Goal: Task Accomplishment & Management: Manage account settings

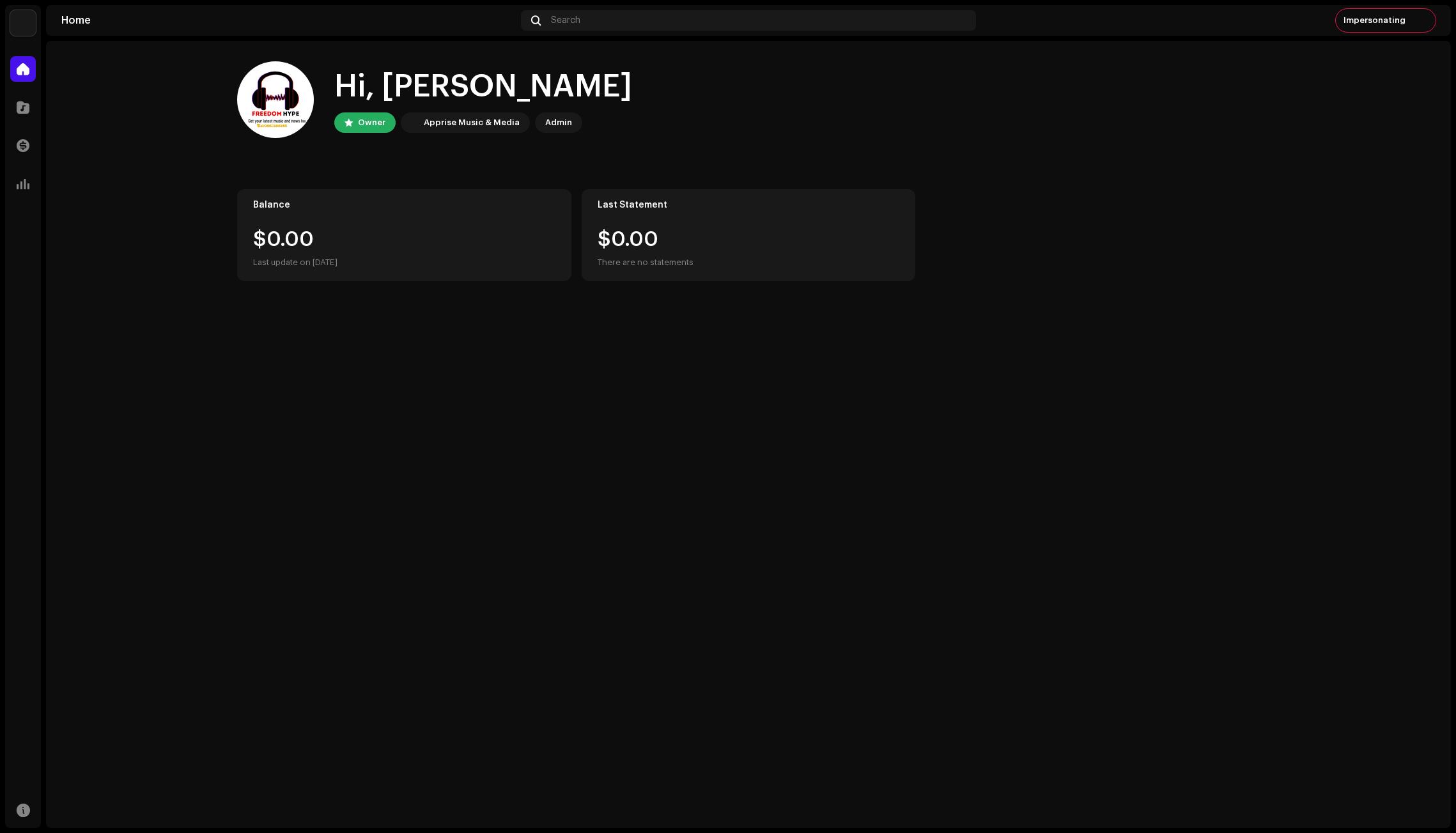
click at [26, 23] on img at bounding box center [23, 23] width 25 height 25
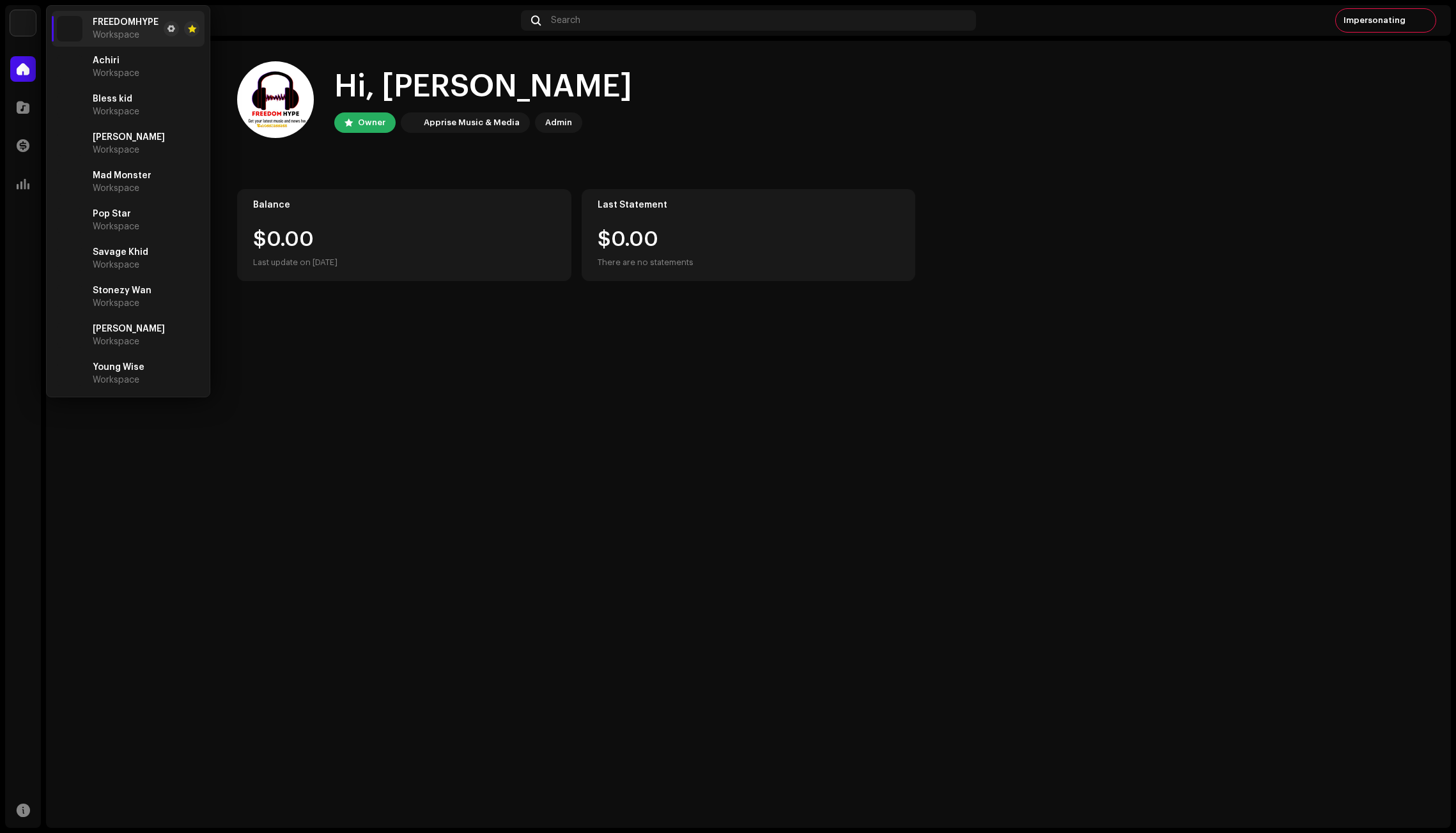
click at [419, 128] on div "Apprise Music & Media" at bounding box center [466, 122] width 129 height 20
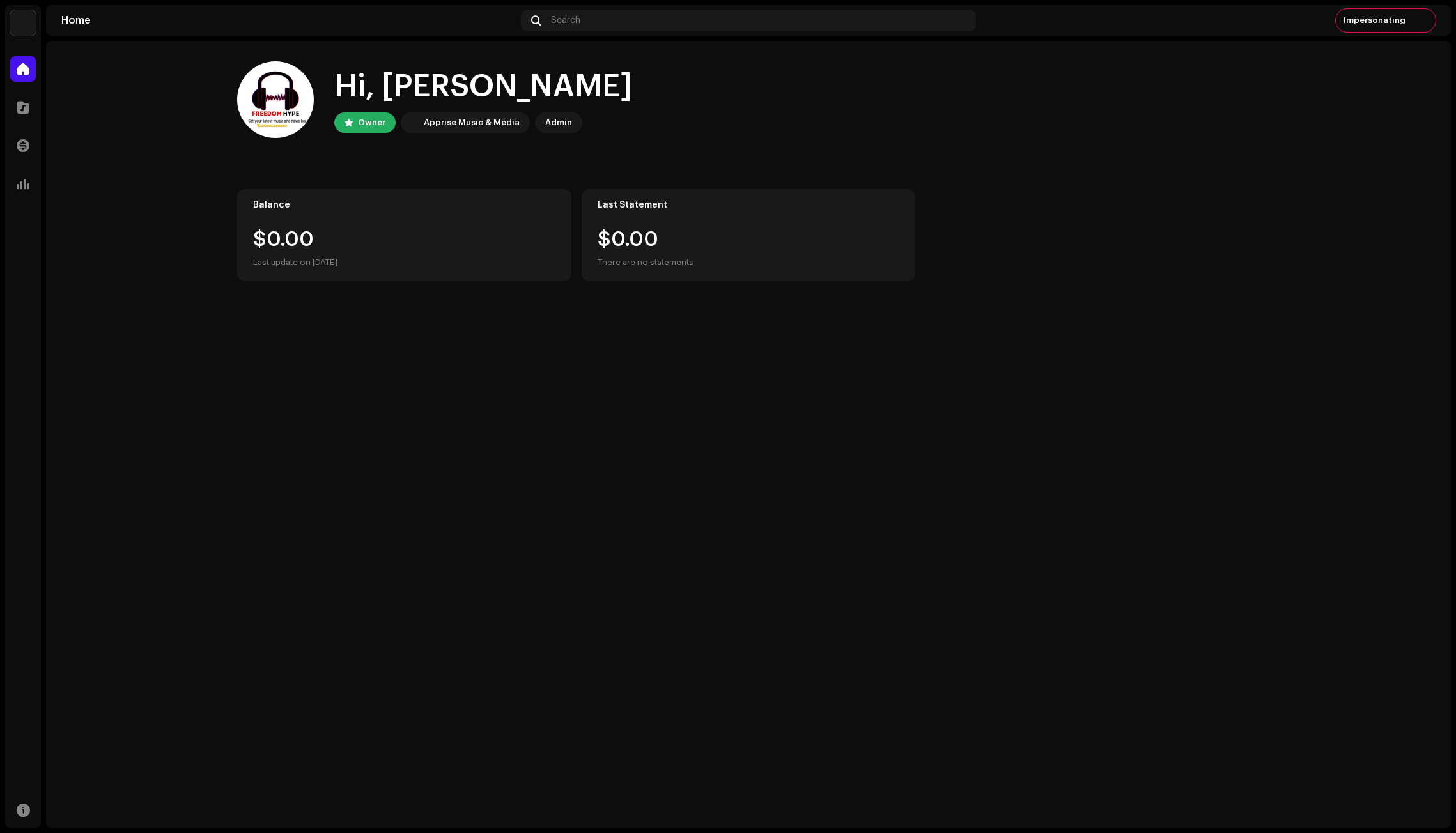
click at [26, 24] on img at bounding box center [23, 23] width 25 height 25
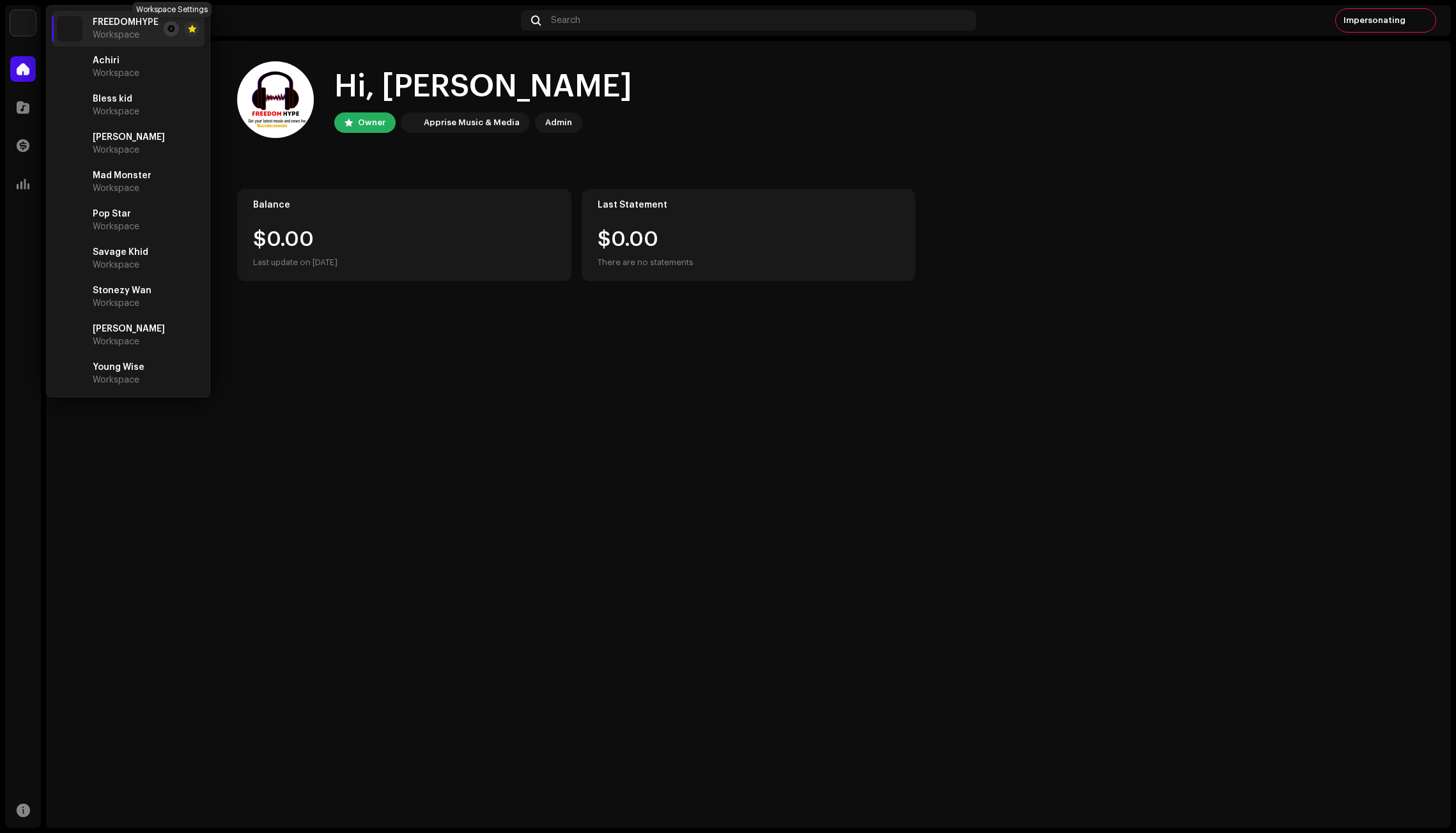
click at [171, 27] on span at bounding box center [171, 29] width 8 height 10
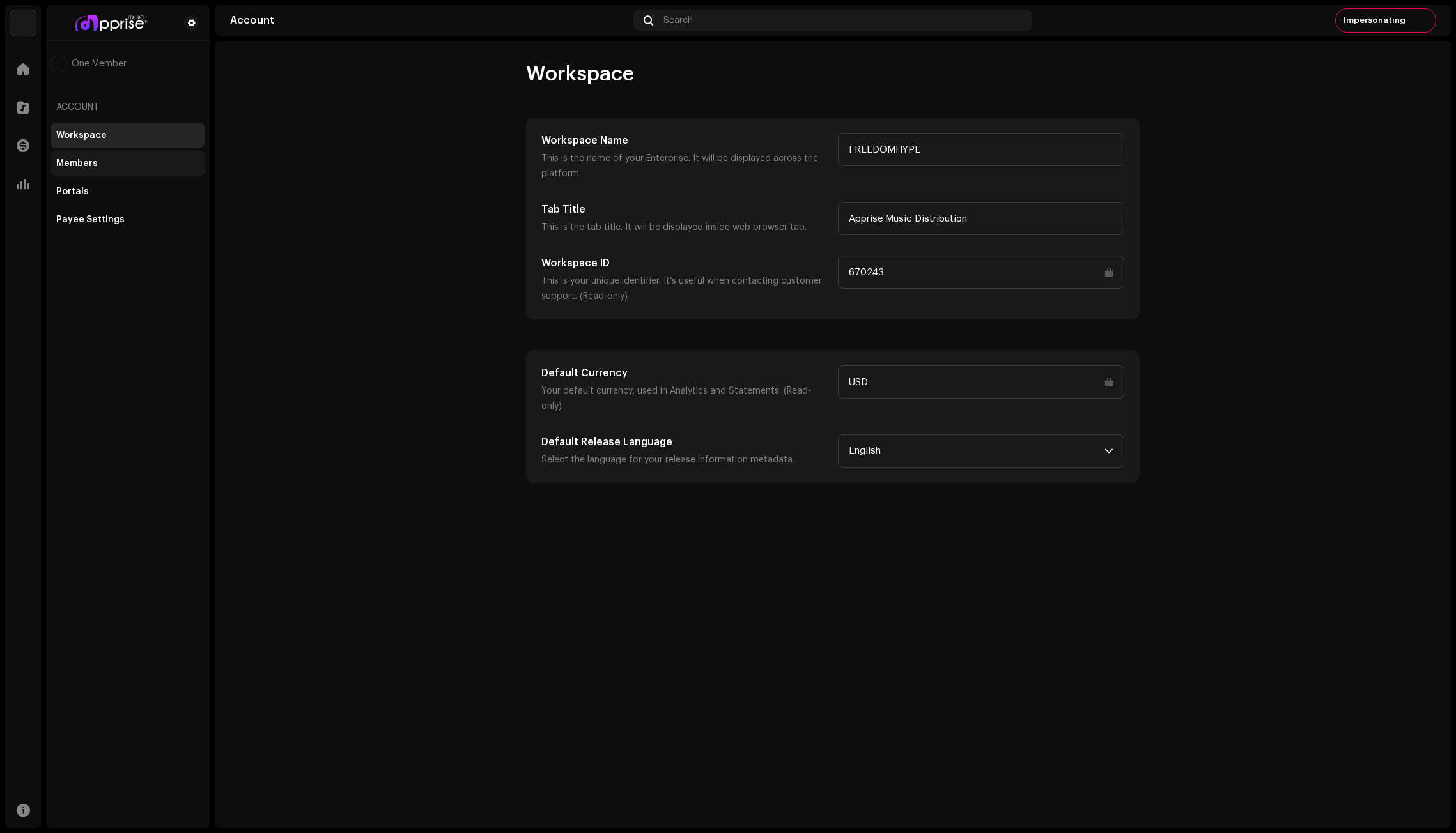
click at [83, 162] on div "Members" at bounding box center [77, 164] width 42 height 10
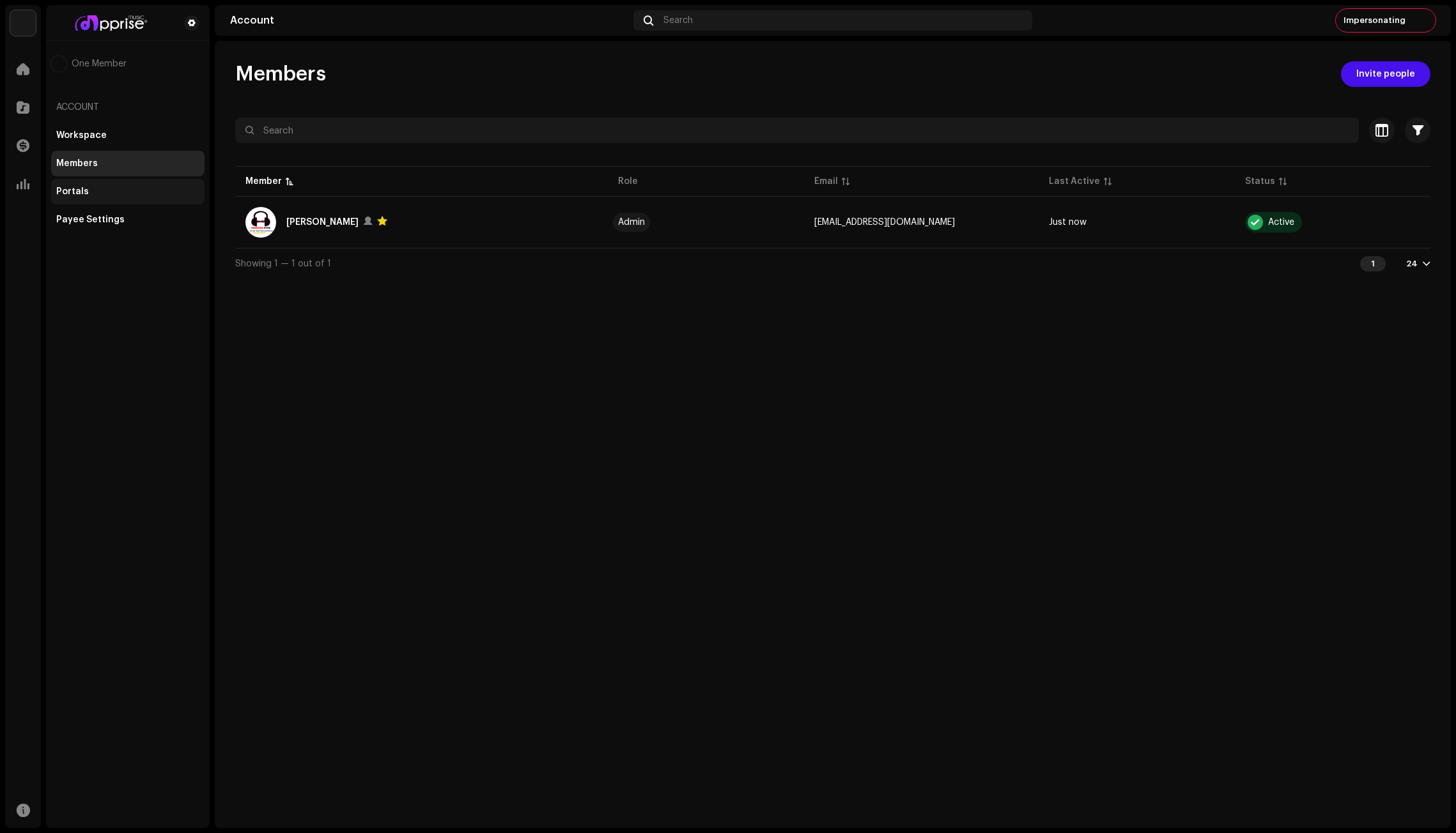
click at [83, 187] on div "Portals" at bounding box center [72, 192] width 33 height 10
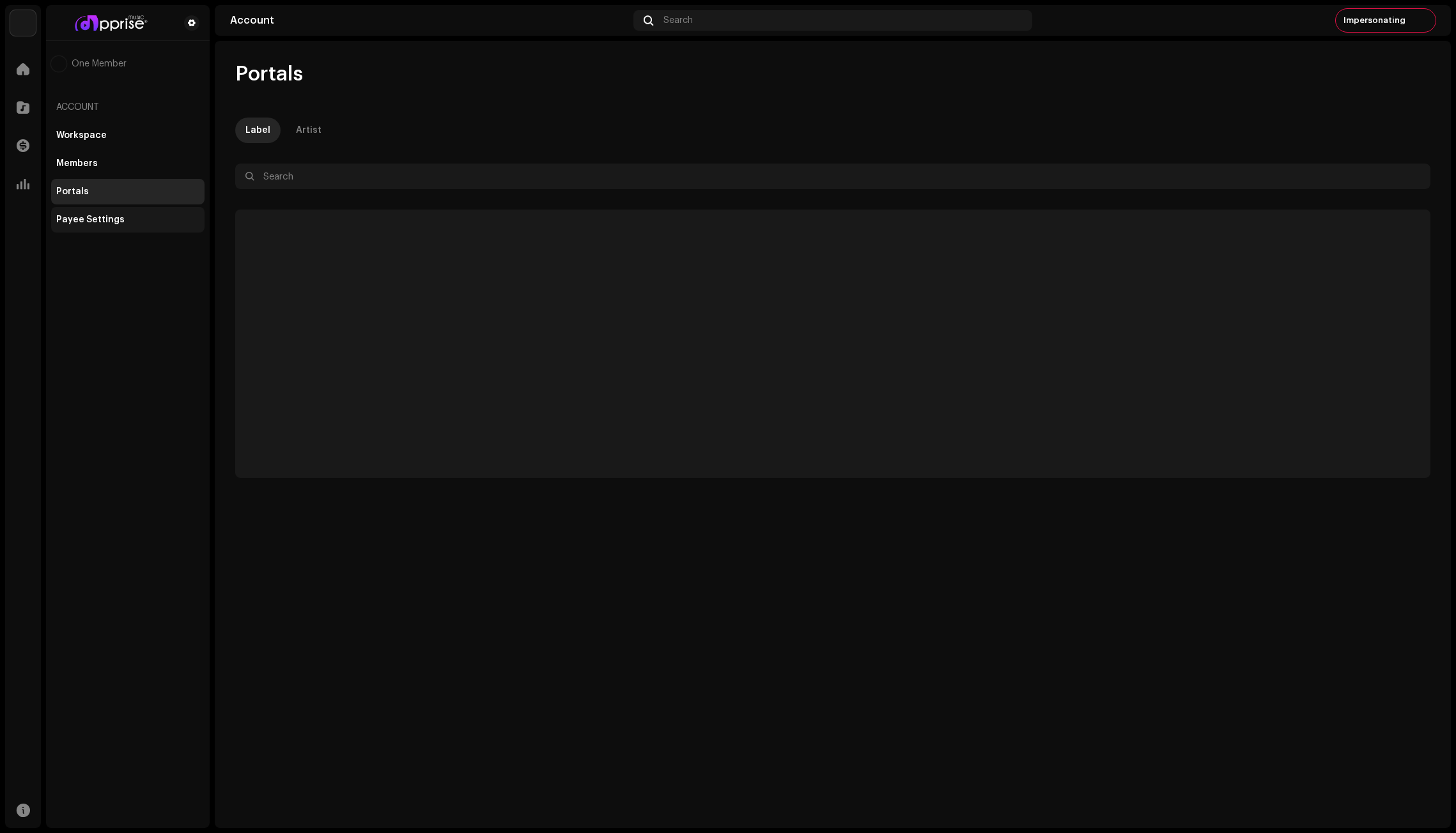
click at [85, 220] on div "Payee Settings" at bounding box center [90, 220] width 68 height 10
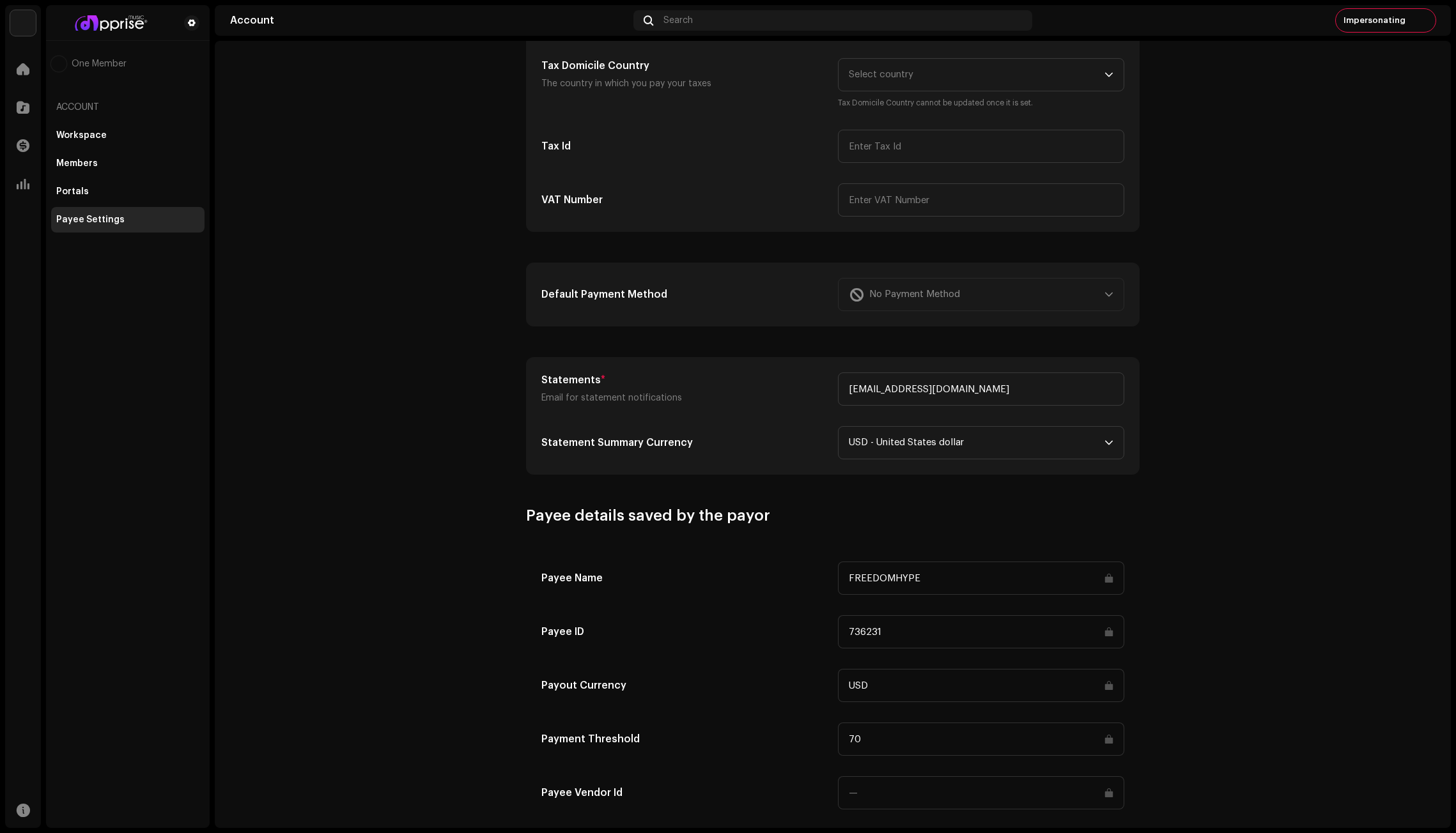
scroll to position [229, 0]
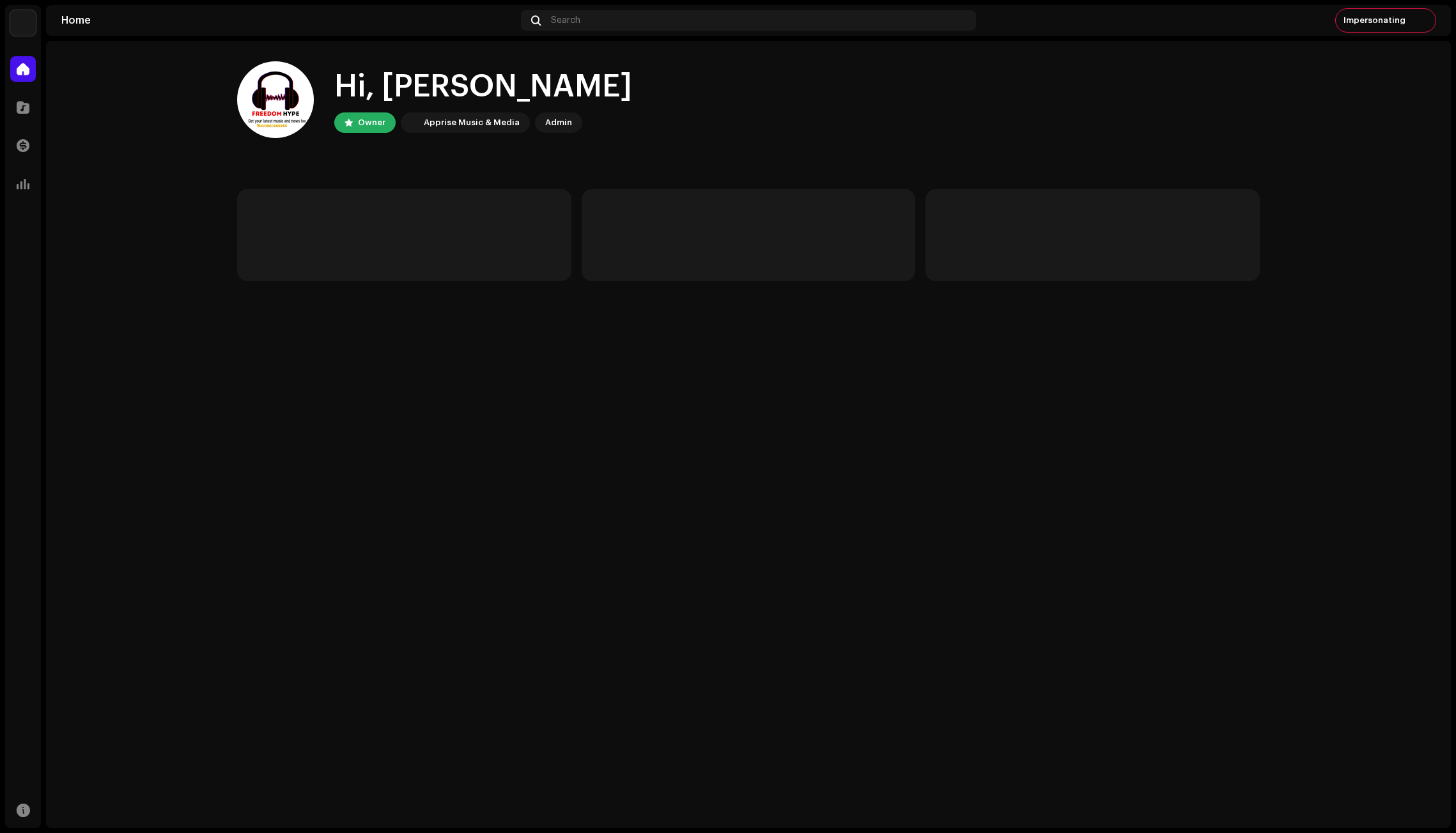
click at [21, 23] on img at bounding box center [23, 23] width 25 height 25
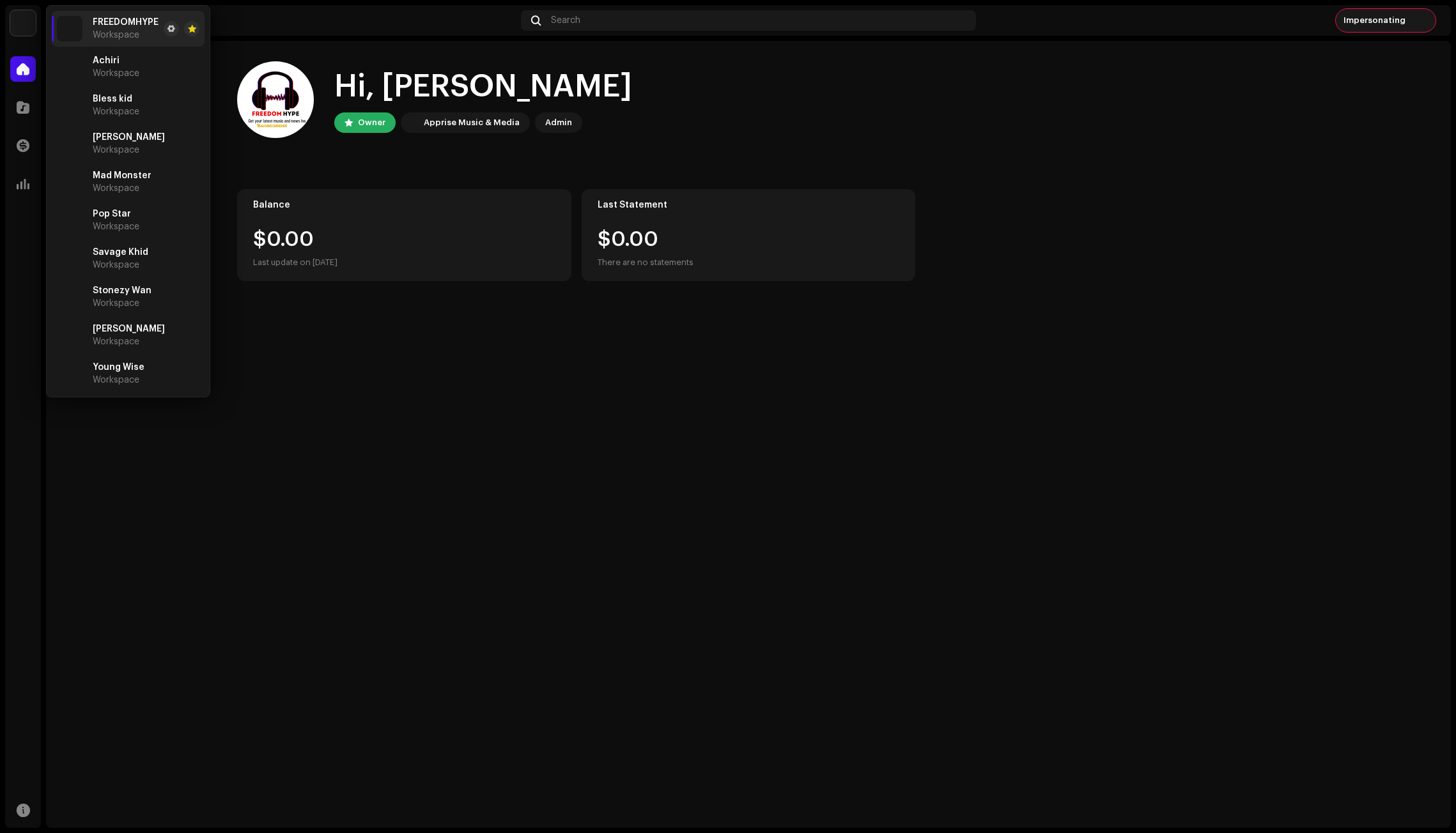
click at [1374, 16] on span "Impersonating" at bounding box center [1374, 21] width 62 height 10
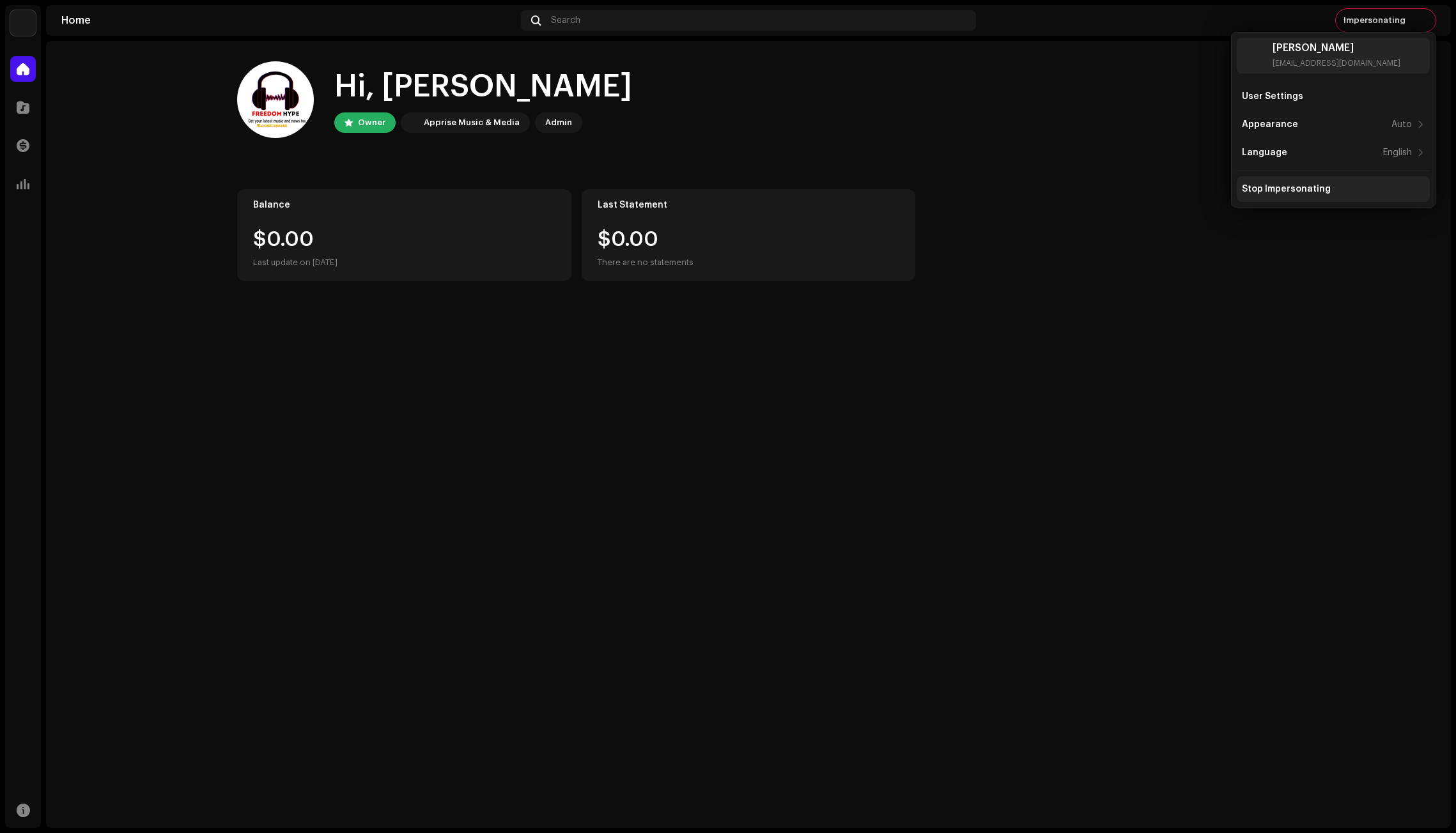
click at [1265, 187] on div "Stop Impersonating" at bounding box center [1286, 189] width 89 height 10
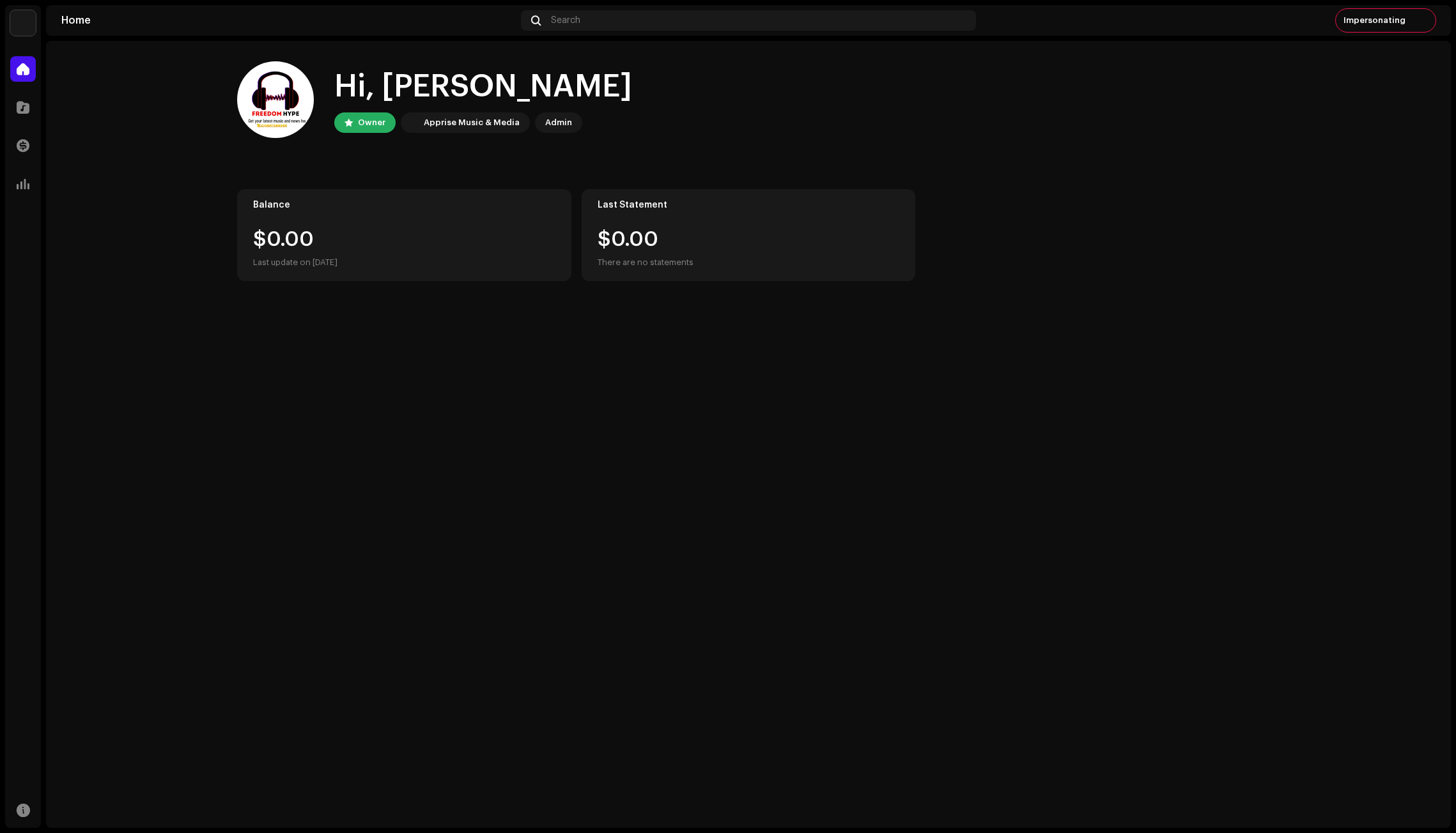
click at [4, 18] on div "FREEDOMHYPE Home Catalog Transactions Analytics Resources Home Search Impersona…" at bounding box center [728, 416] width 1456 height 833
click at [22, 23] on img at bounding box center [23, 23] width 25 height 25
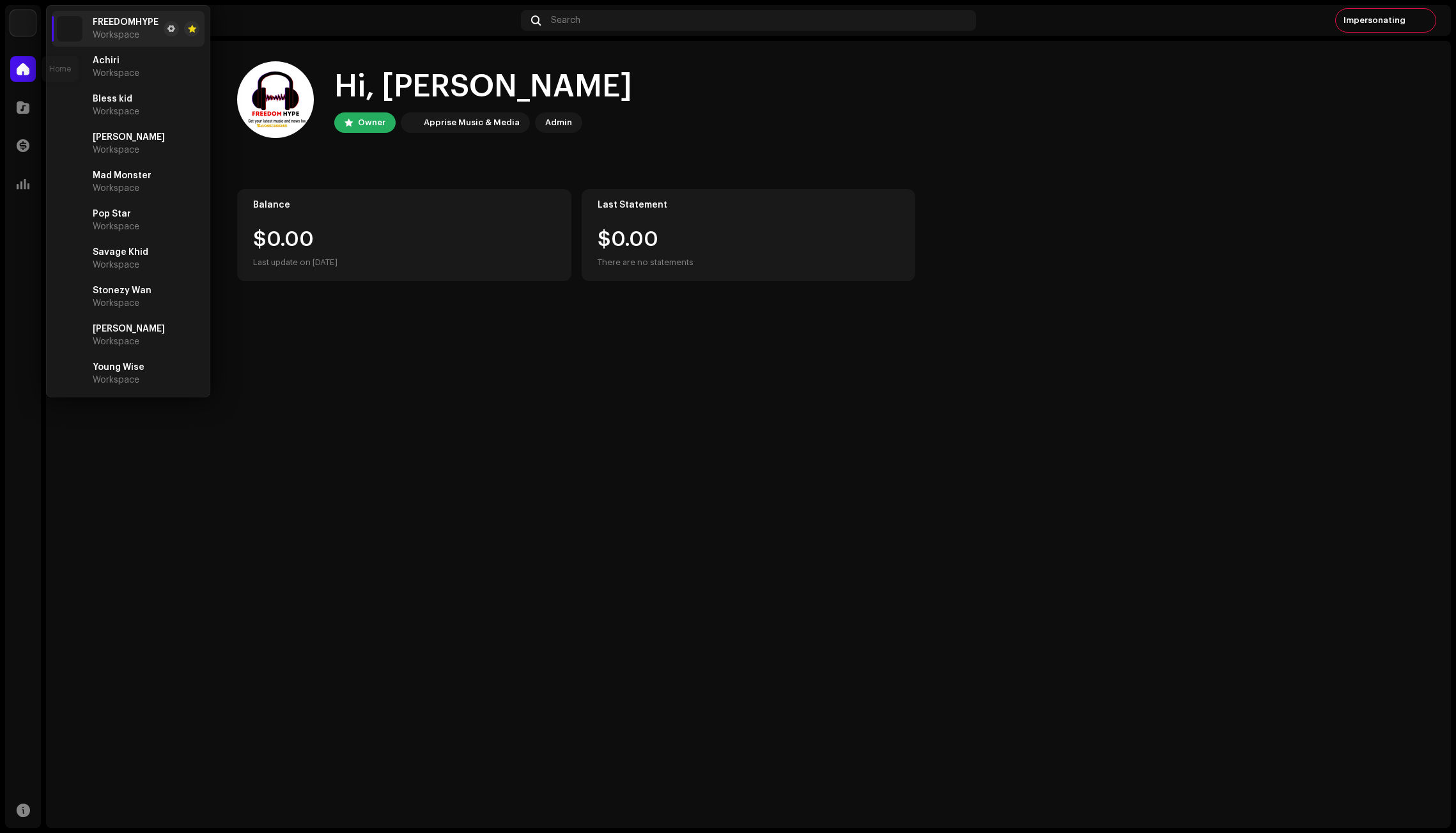
click at [23, 70] on span at bounding box center [23, 69] width 13 height 10
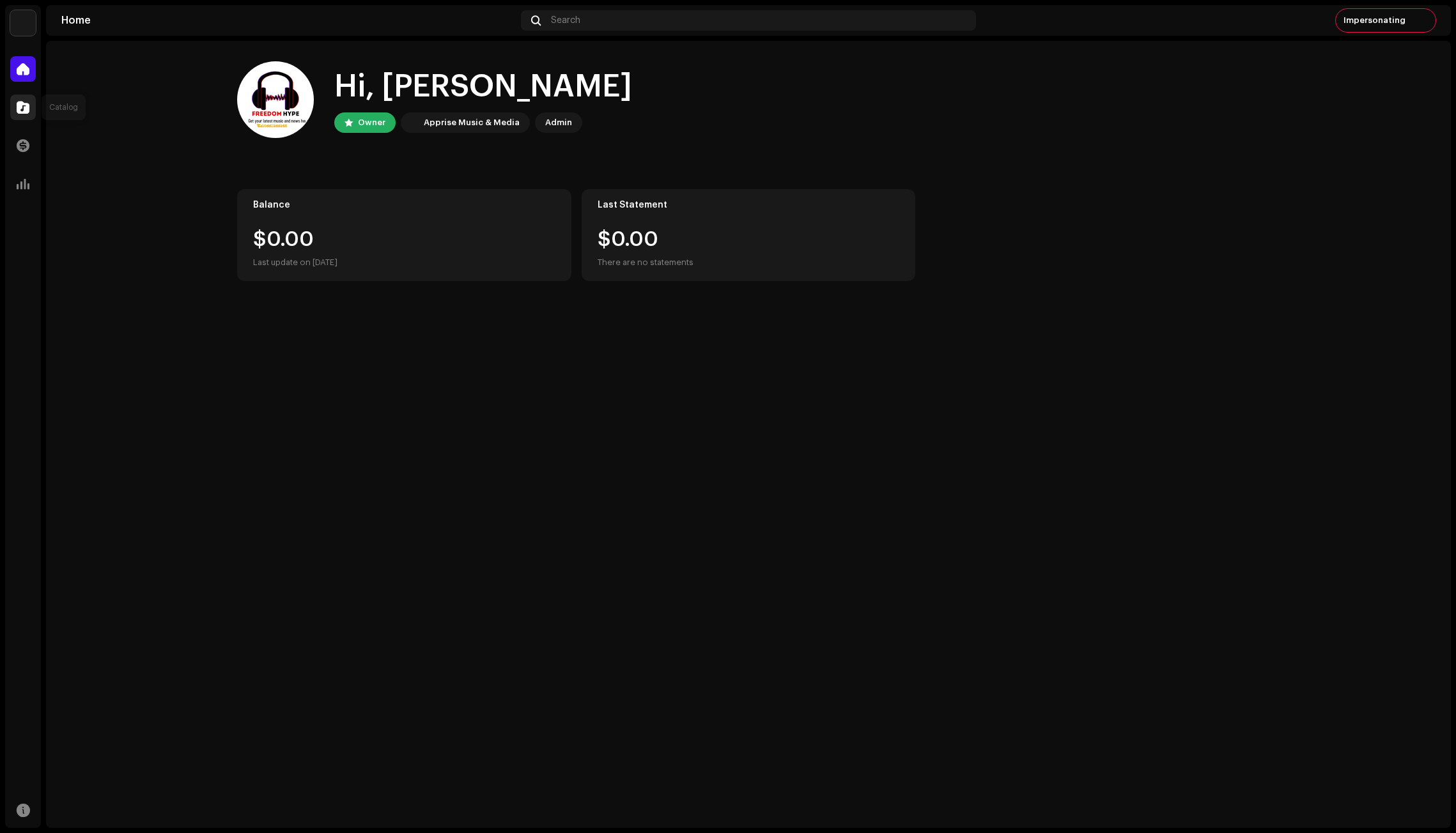
click at [27, 102] on span at bounding box center [23, 108] width 13 height 10
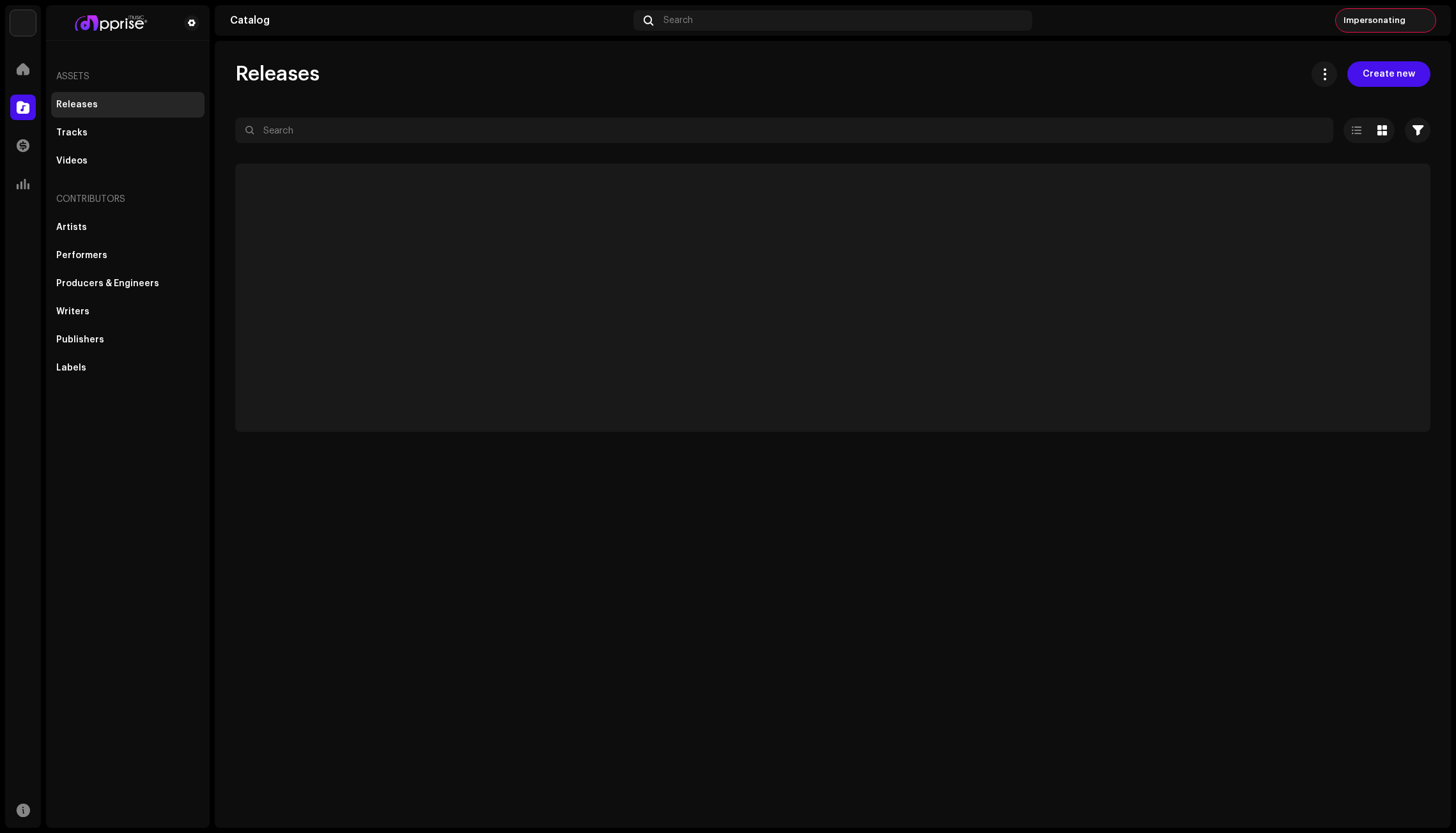
click at [1413, 16] on img at bounding box center [1423, 20] width 20 height 20
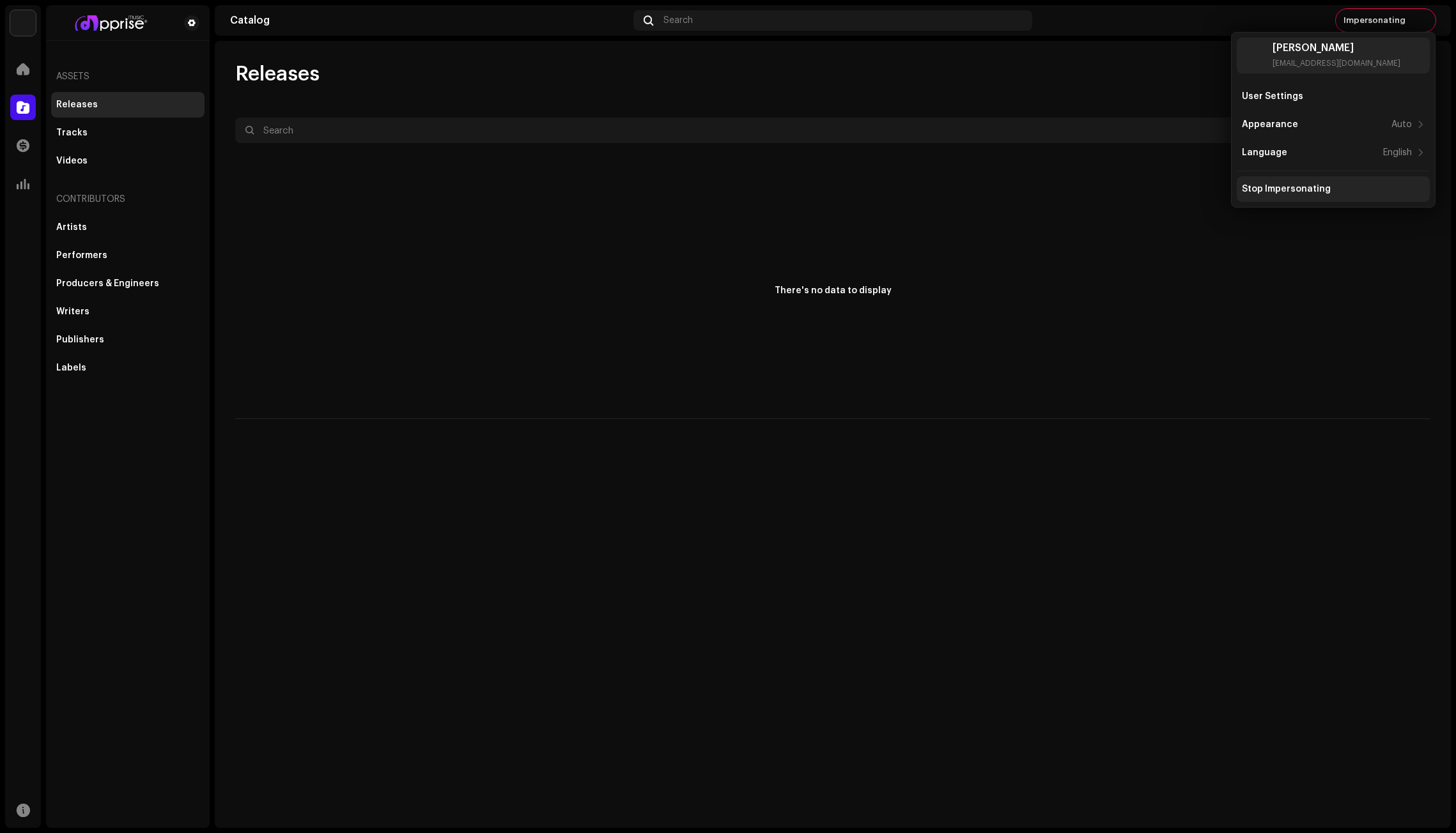
click at [1281, 184] on div "Stop Impersonating" at bounding box center [1286, 189] width 89 height 10
